Goal: Task Accomplishment & Management: Manage account settings

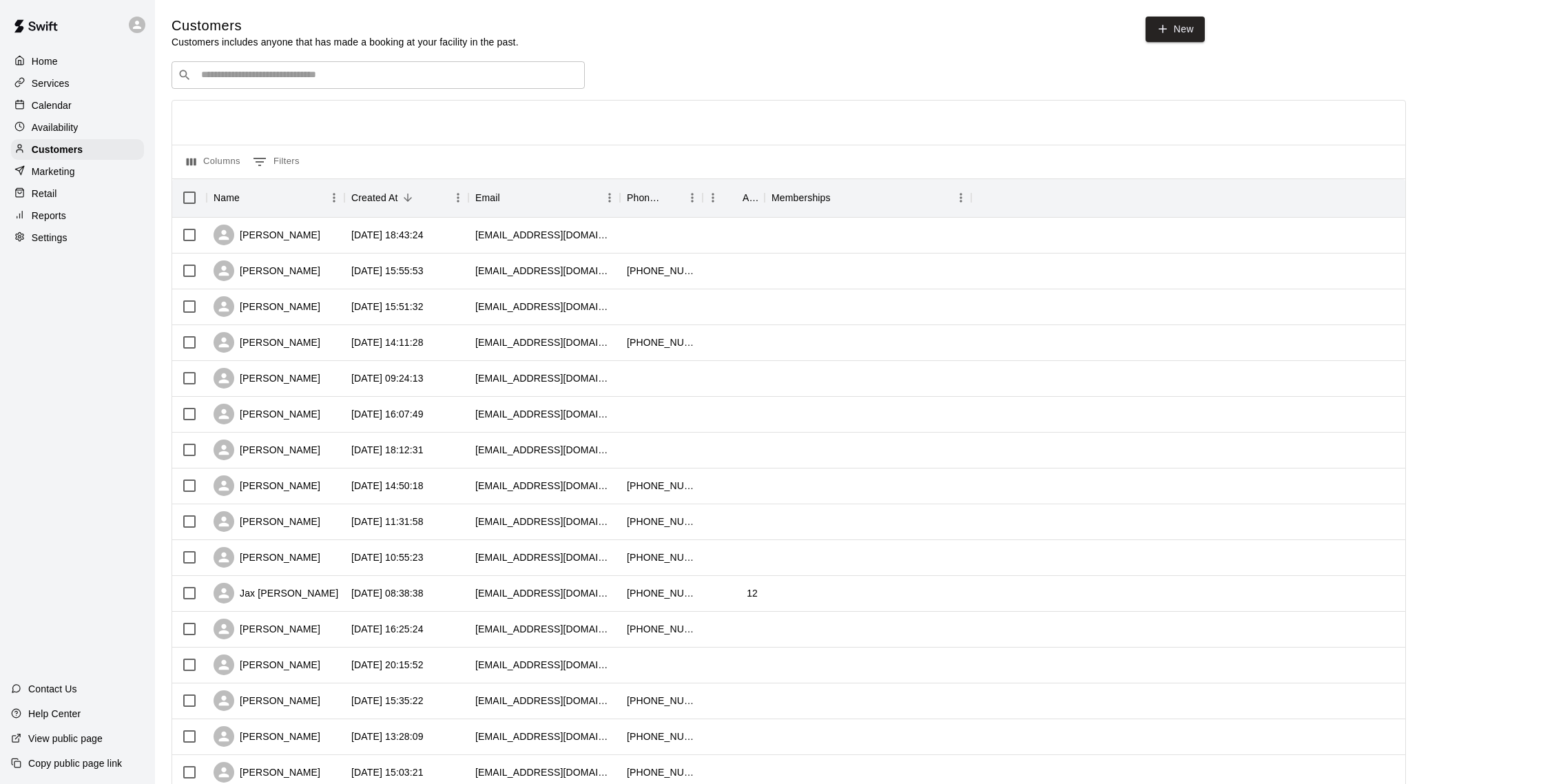
click at [71, 224] on div "Reports" at bounding box center [77, 215] width 133 height 21
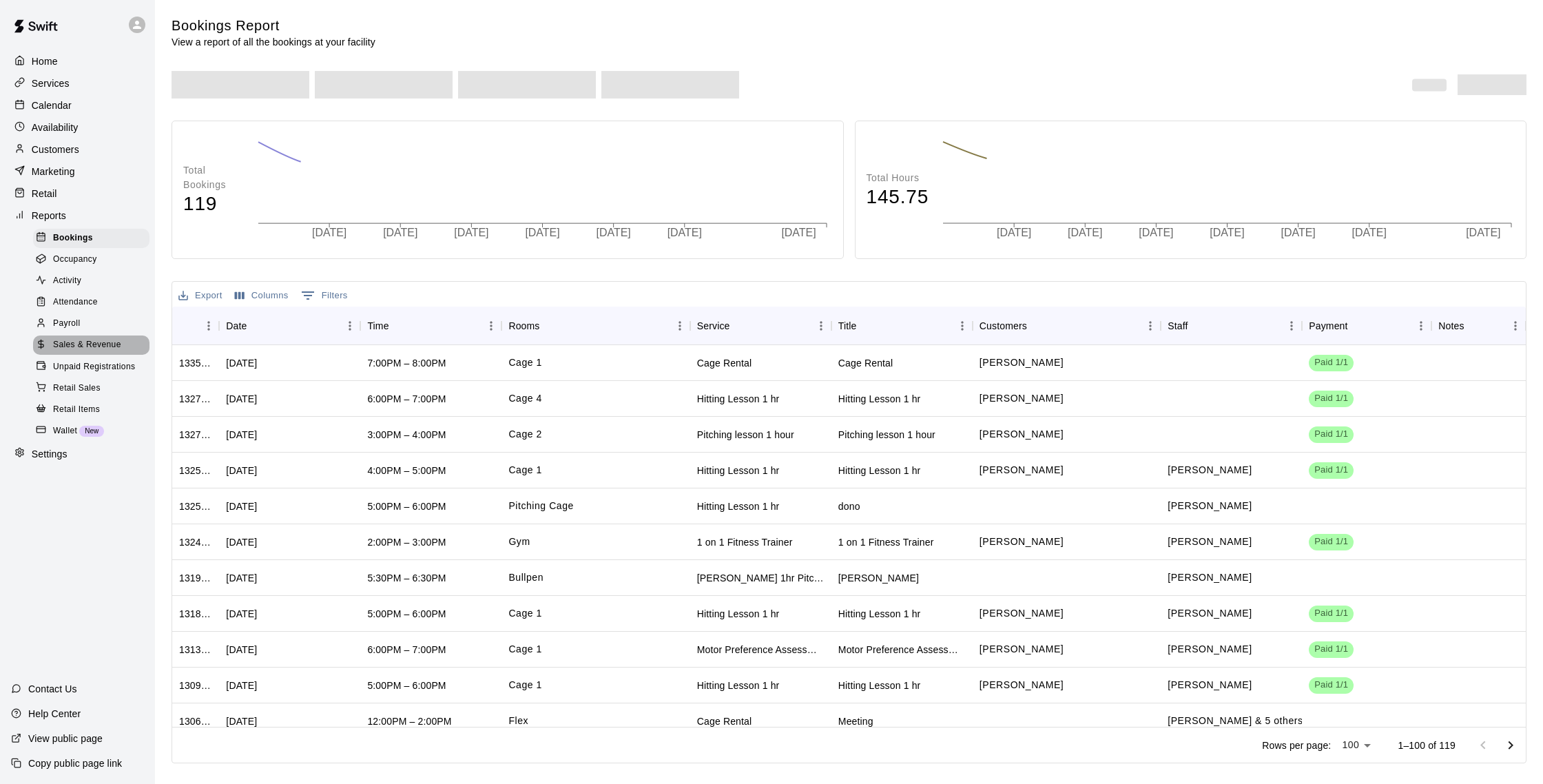
click at [94, 345] on span "Sales & Revenue" at bounding box center [87, 345] width 69 height 13
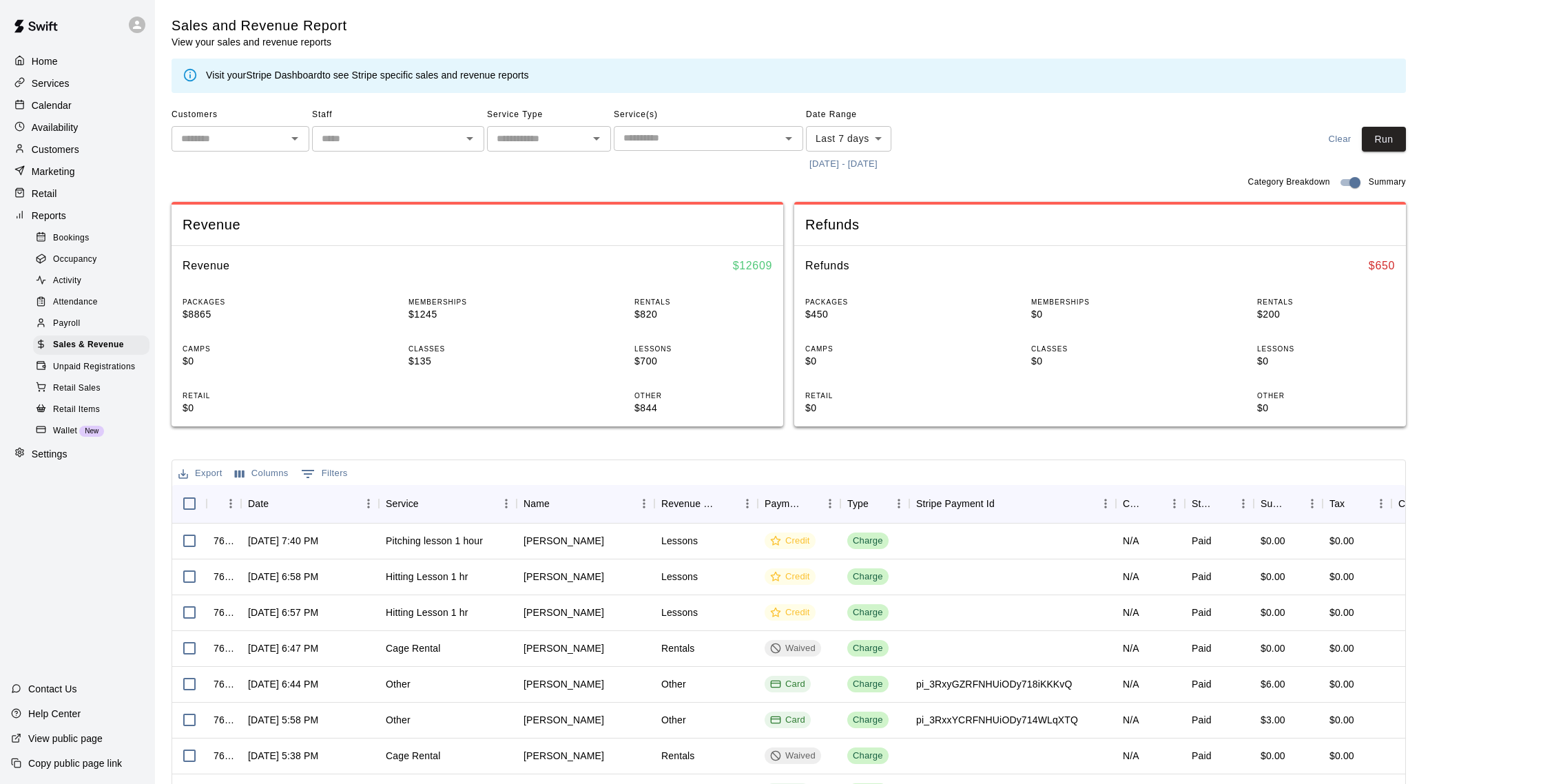
click at [294, 76] on link "Stripe Dashboard" at bounding box center [284, 74] width 76 height 11
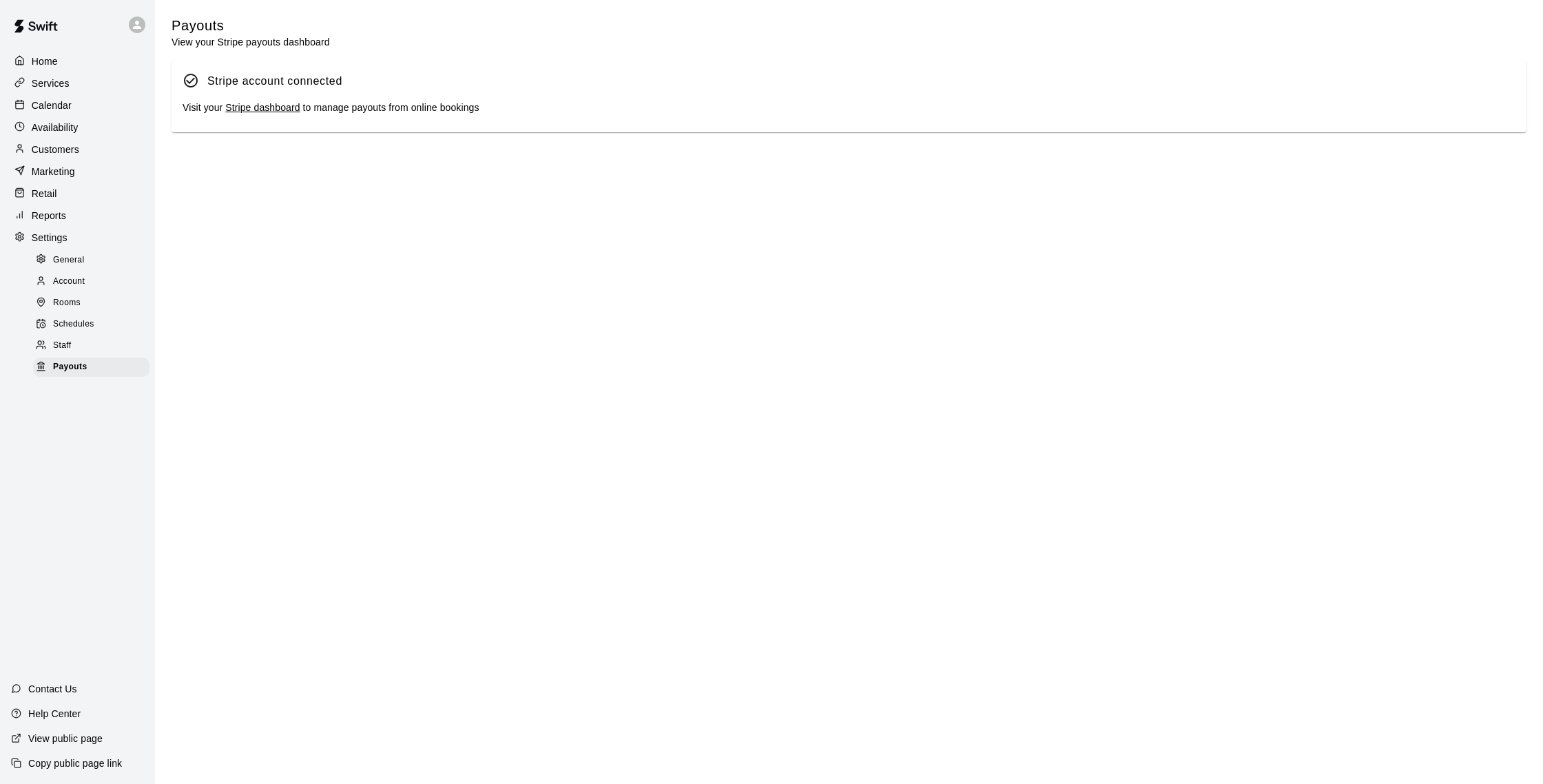
click at [261, 110] on link "Stripe dashboard" at bounding box center [262, 107] width 74 height 11
click at [80, 108] on div "Calendar" at bounding box center [77, 105] width 133 height 21
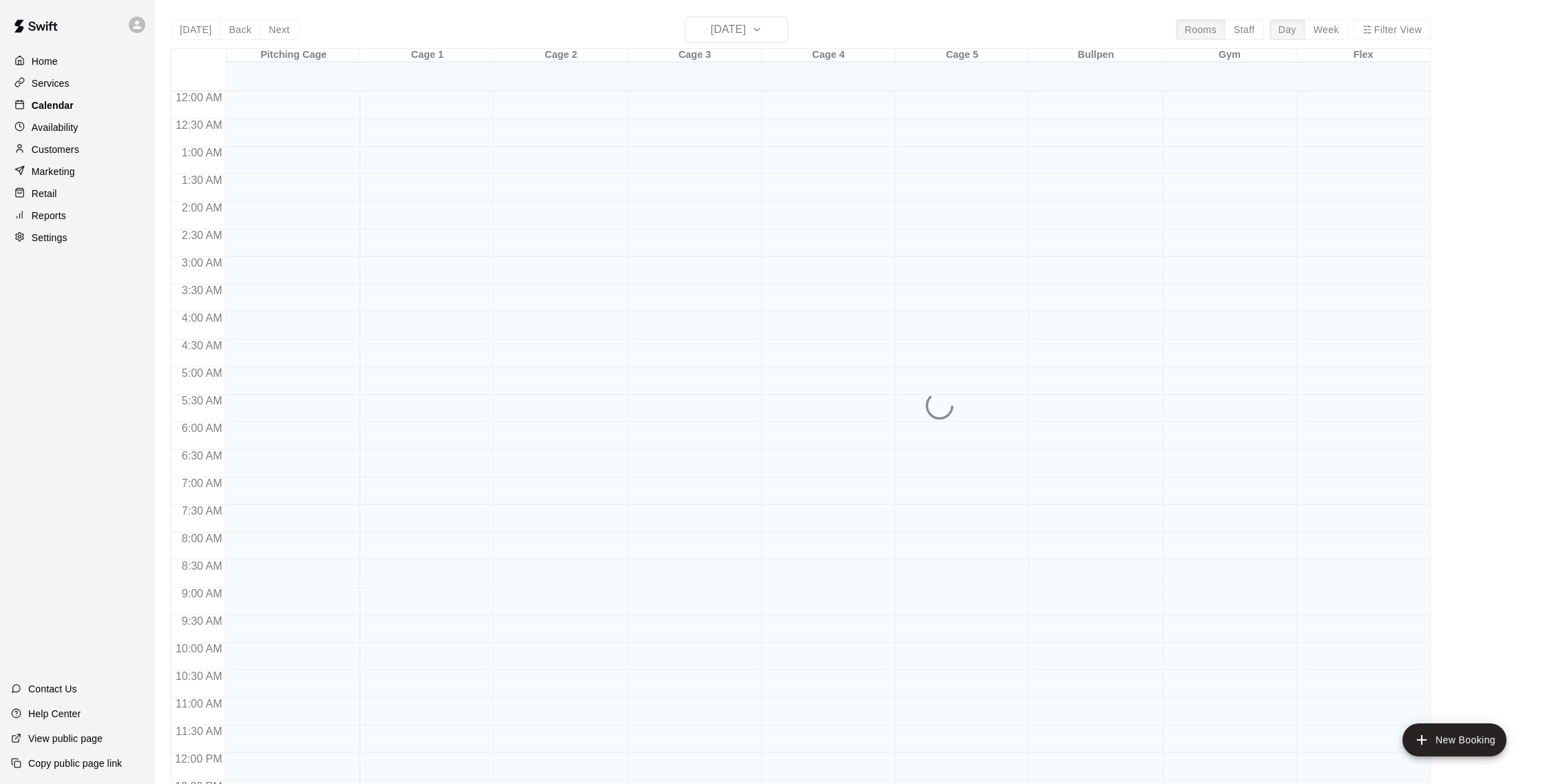
scroll to position [574, 0]
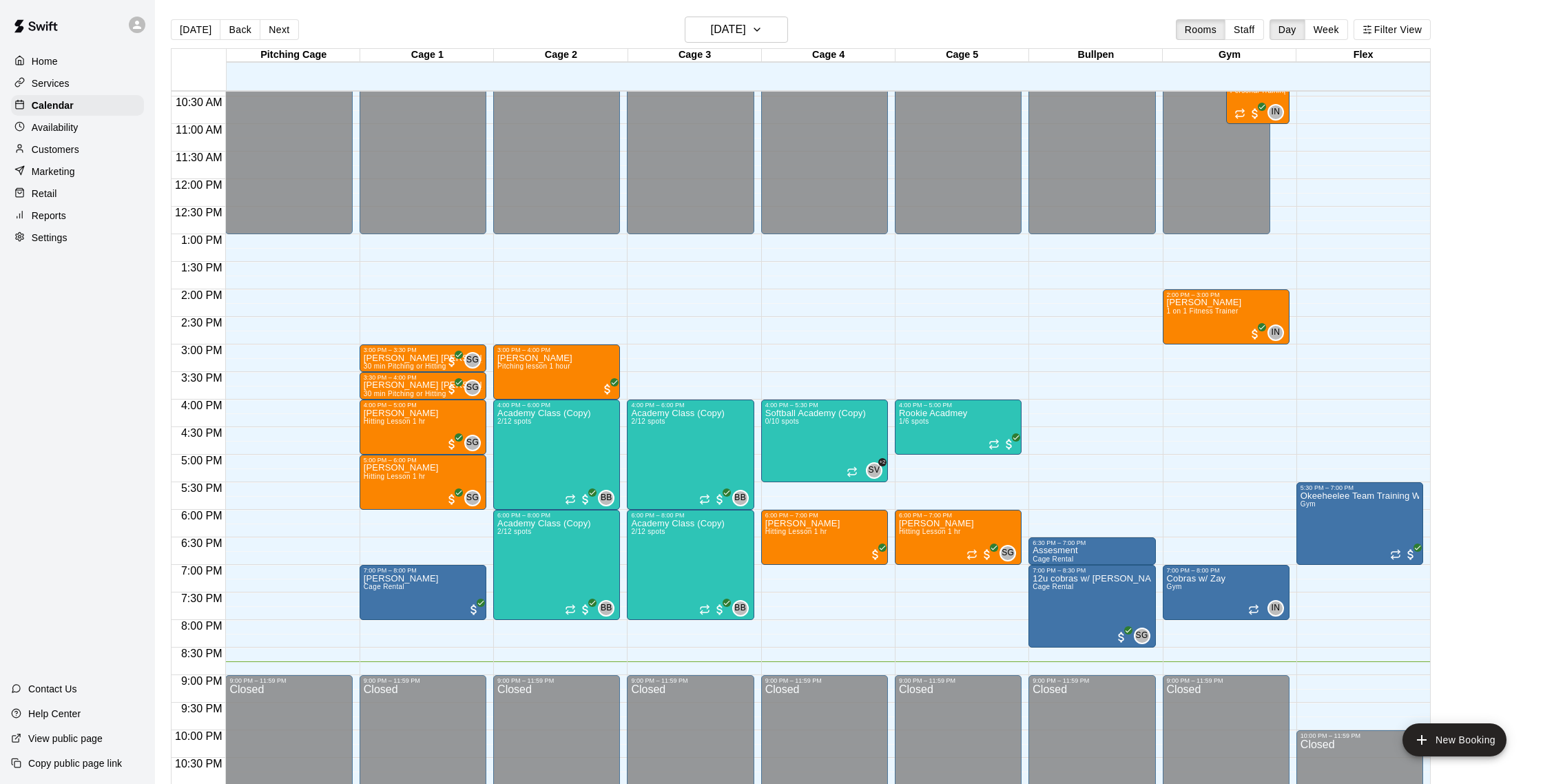
click at [71, 141] on div "Customers" at bounding box center [77, 149] width 133 height 21
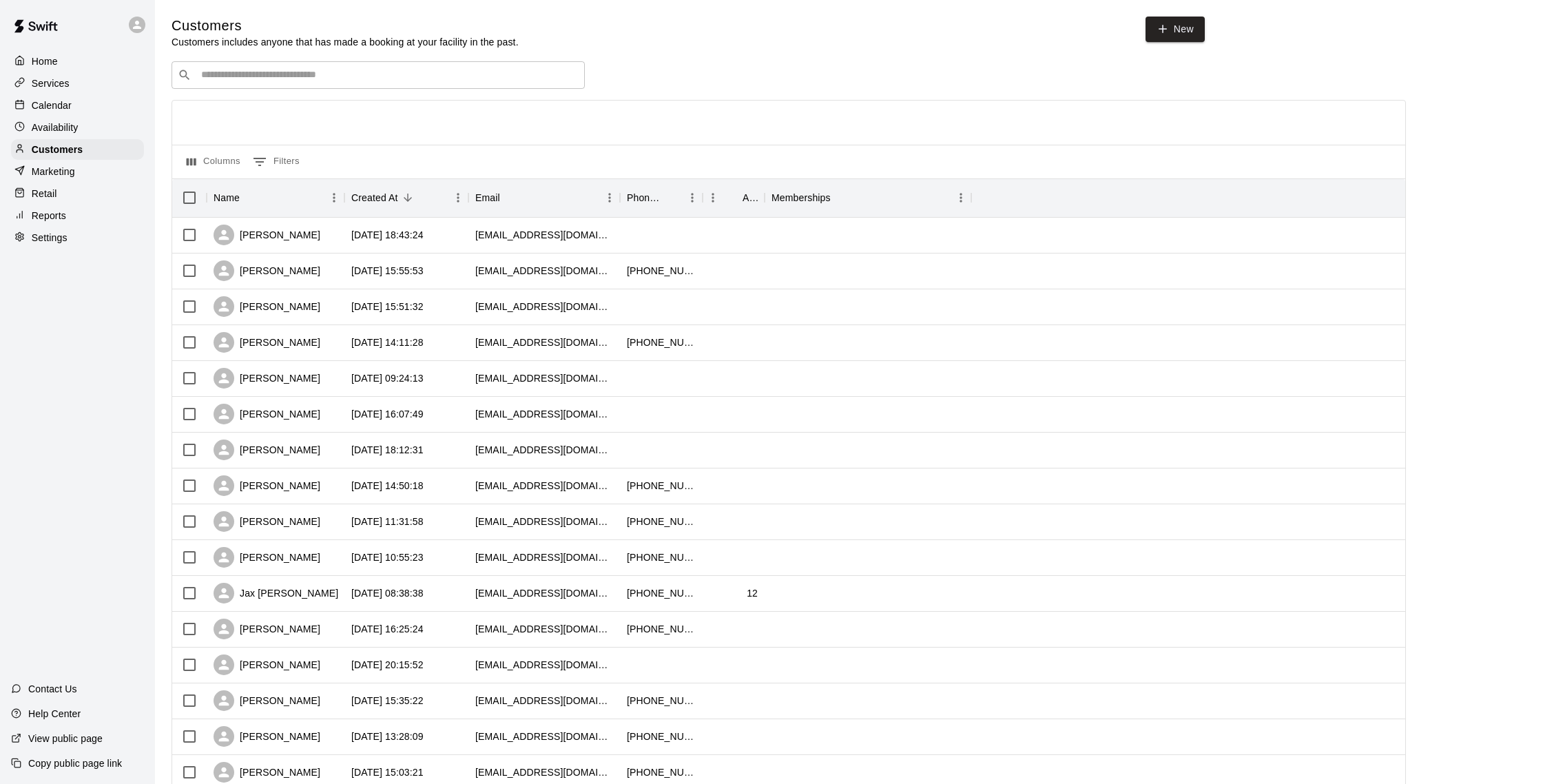
click at [282, 69] on input "Search customers by name or email" at bounding box center [387, 75] width 382 height 13
type input "****"
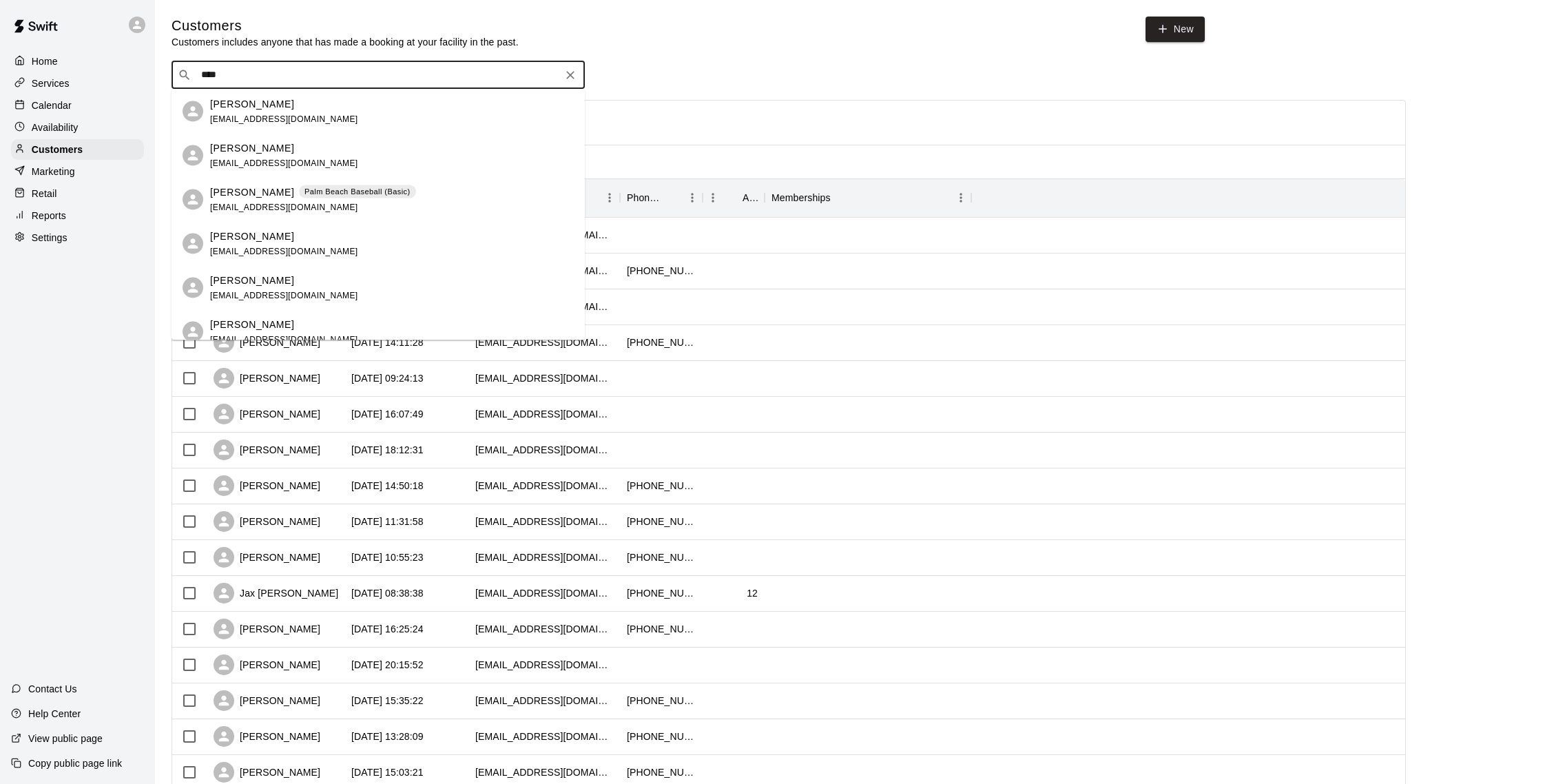
click at [264, 163] on span "[EMAIL_ADDRESS][DOMAIN_NAME]" at bounding box center [284, 163] width 148 height 10
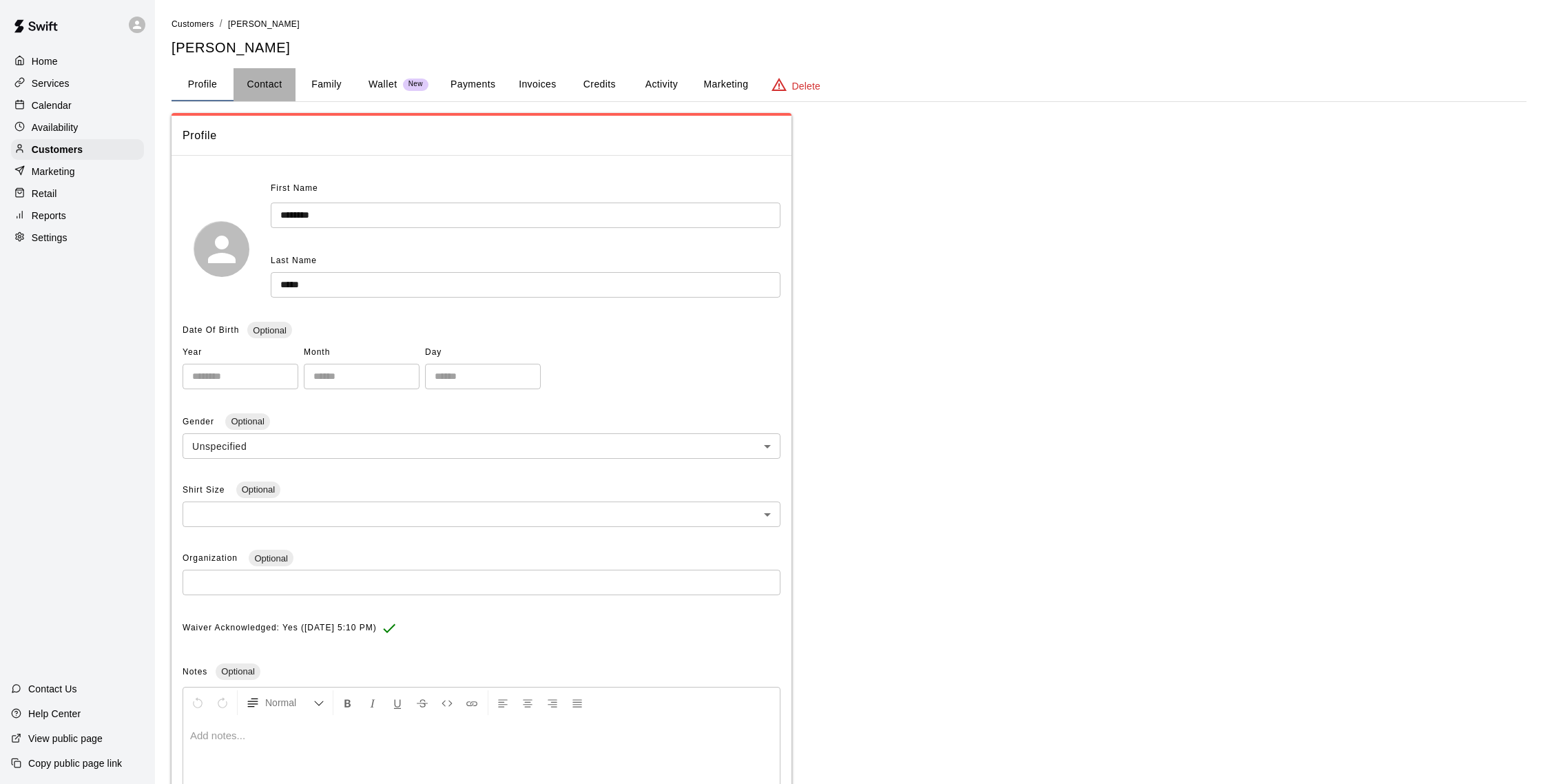
click at [280, 84] on button "Contact" at bounding box center [264, 85] width 62 height 33
select select "**"
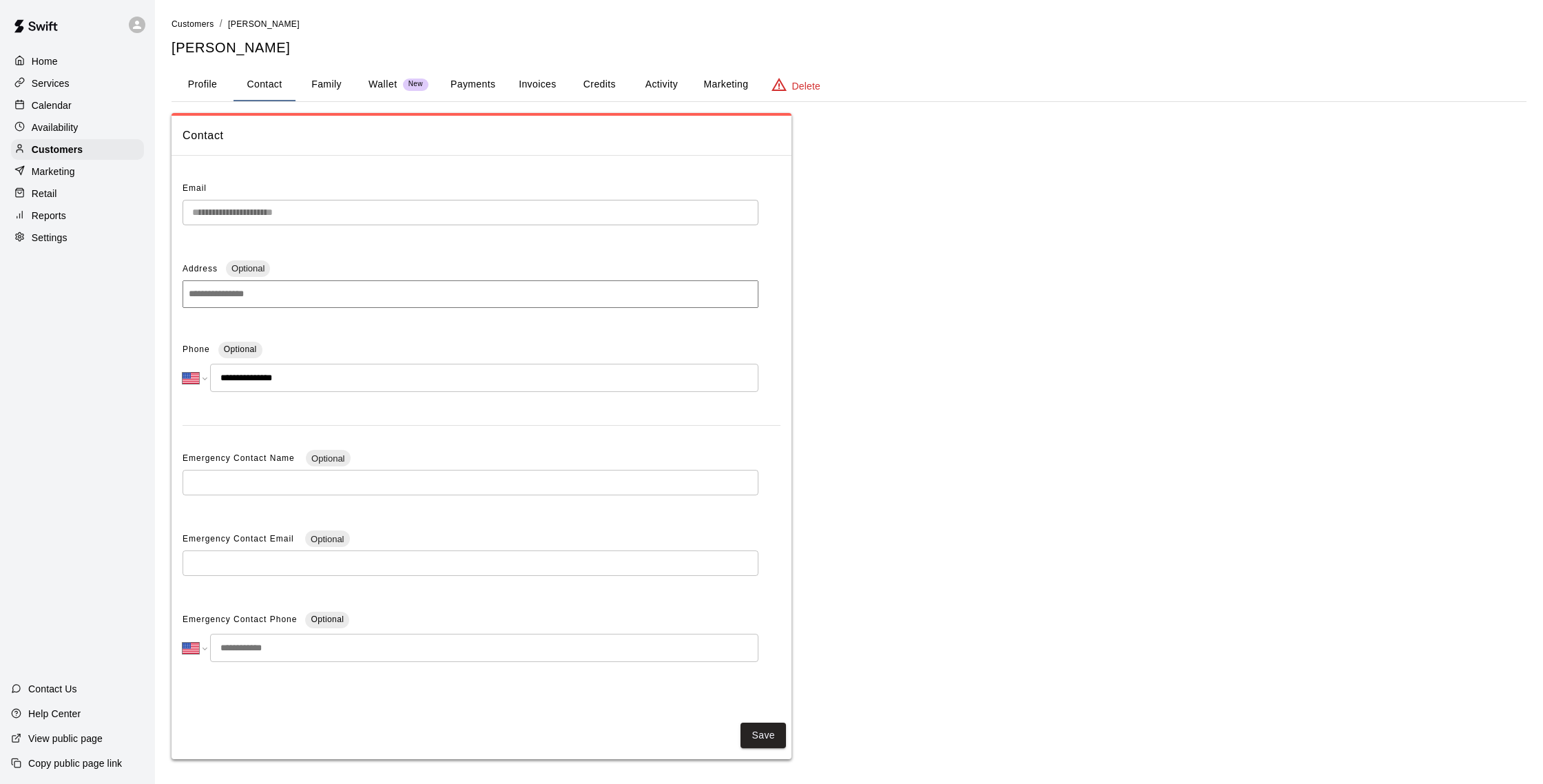
click at [48, 208] on p "Reports" at bounding box center [49, 215] width 34 height 13
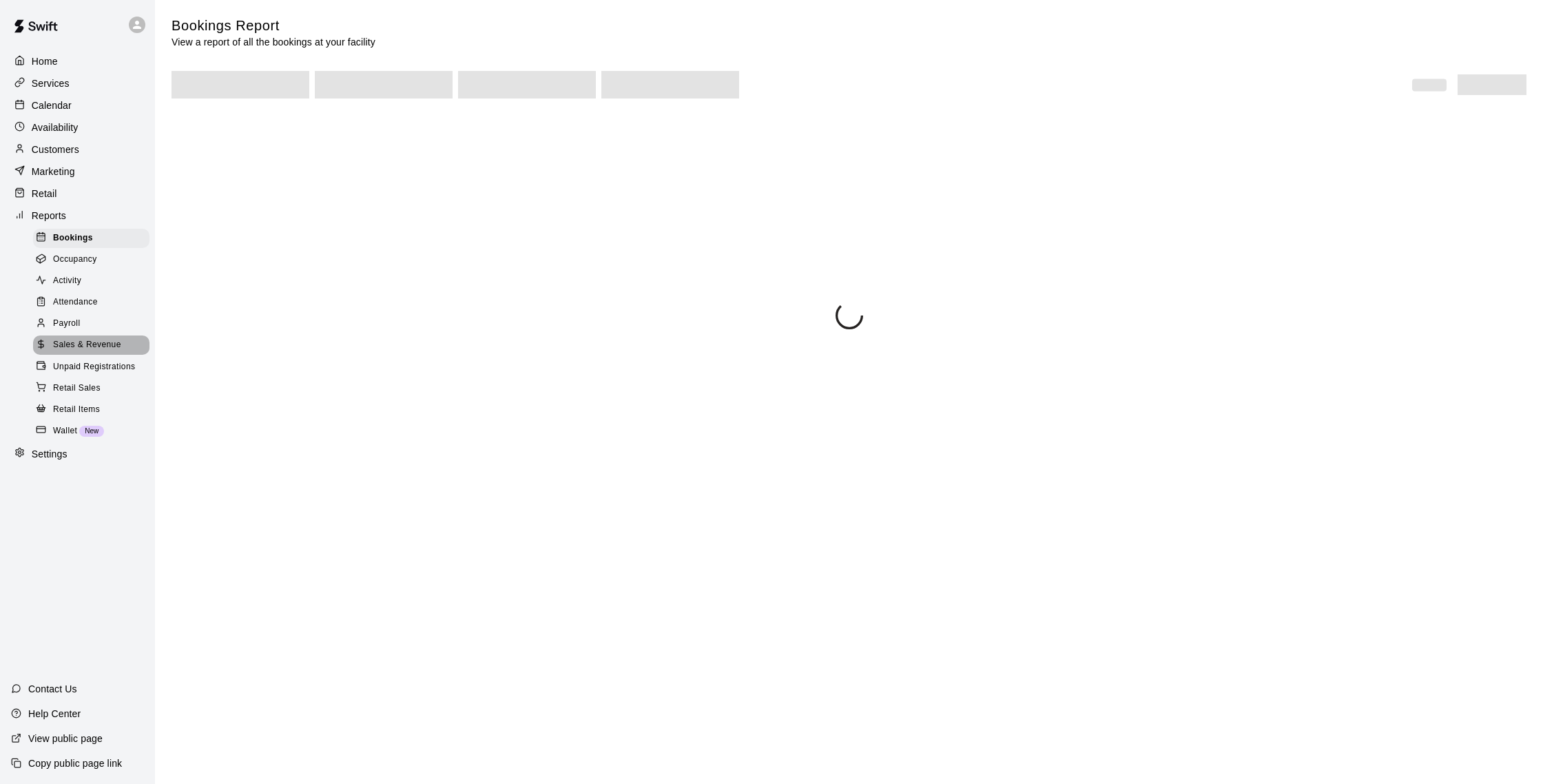
click at [90, 339] on span "Sales & Revenue" at bounding box center [87, 345] width 69 height 13
